Goal: Find specific page/section: Find specific page/section

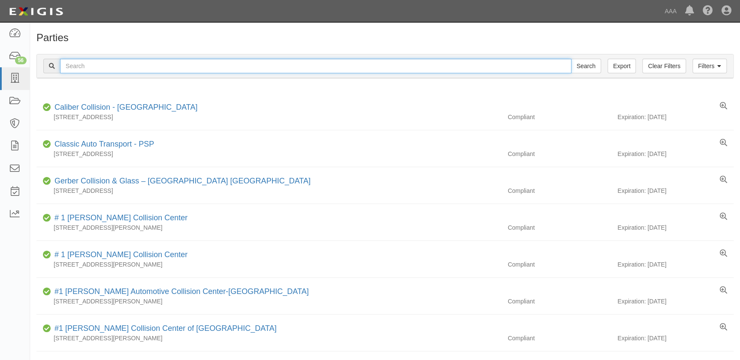
click at [123, 65] on input "text" at bounding box center [315, 66] width 511 height 15
type input "kenny"
click at [571, 59] on input "Search" at bounding box center [586, 66] width 30 height 15
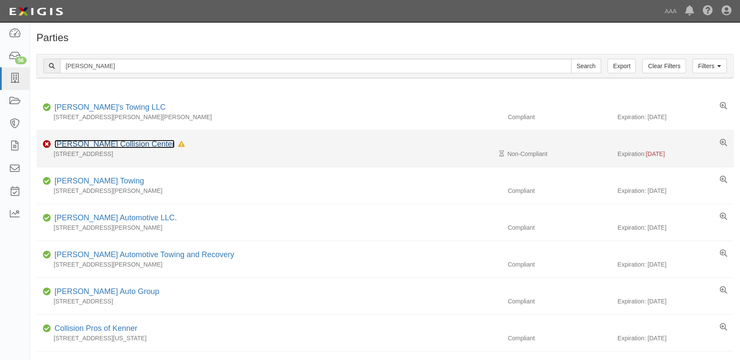
click at [118, 147] on link "[PERSON_NAME] Collision Center" at bounding box center [114, 144] width 120 height 9
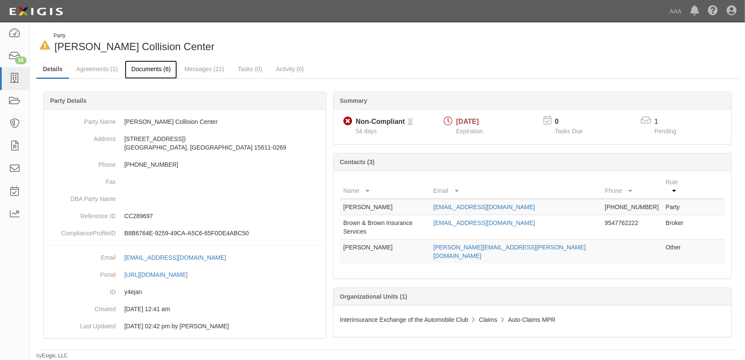
click at [142, 69] on link "Documents (6)" at bounding box center [151, 69] width 52 height 18
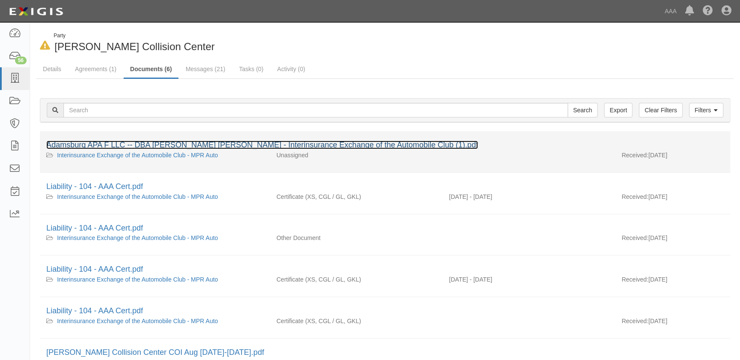
click at [187, 148] on link "Adamsburg APA F LLC -- DBA Kenny Ross Ford - Interinsurance Exchange of the Aut…" at bounding box center [261, 145] width 431 height 9
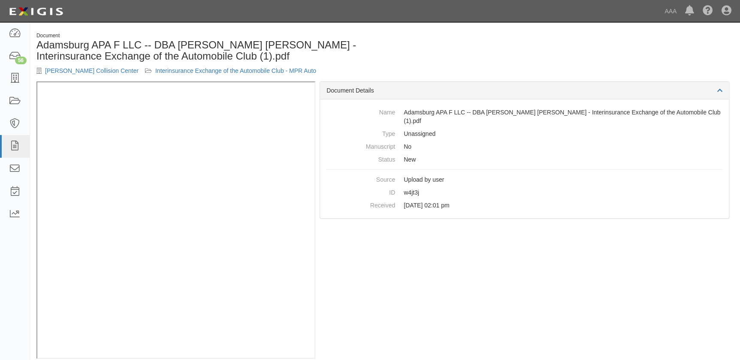
click at [386, 64] on div "Document Adamsburg APA F LLC -- DBA Kenny Ross Ford - Interinsurance Exchange o…" at bounding box center [385, 56] width 710 height 49
click at [100, 71] on link "[PERSON_NAME] Collision Center" at bounding box center [91, 70] width 93 height 7
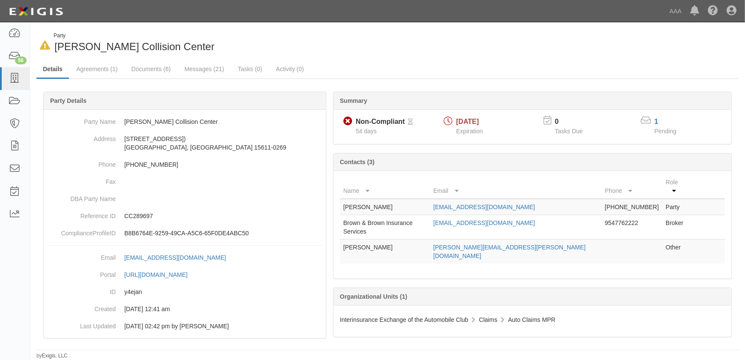
click at [353, 49] on div "In Default since [DATE] Party [PERSON_NAME] Collision Center" at bounding box center [208, 43] width 345 height 22
click at [401, 47] on div "In Default since [DATE] Party [PERSON_NAME] Collision Center" at bounding box center [387, 43] width 715 height 22
click at [434, 32] on div at bounding box center [567, 32] width 358 height 0
